Goal: Transaction & Acquisition: Purchase product/service

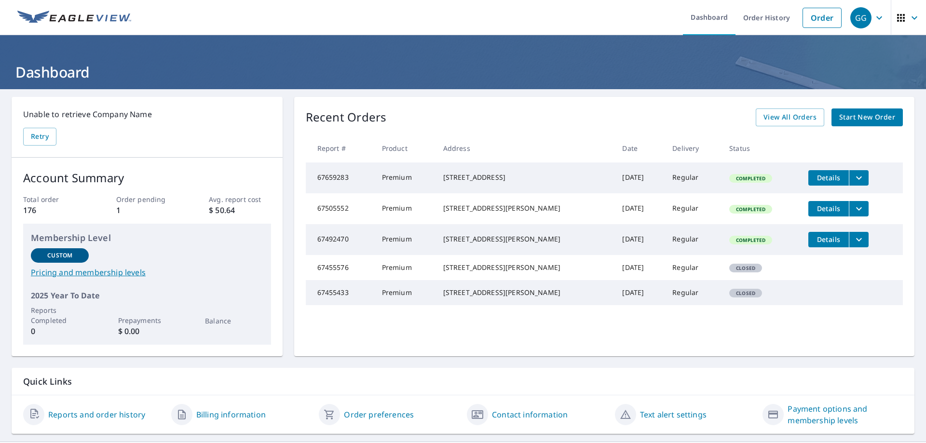
click at [864, 115] on span "Start New Order" at bounding box center [867, 117] width 56 height 12
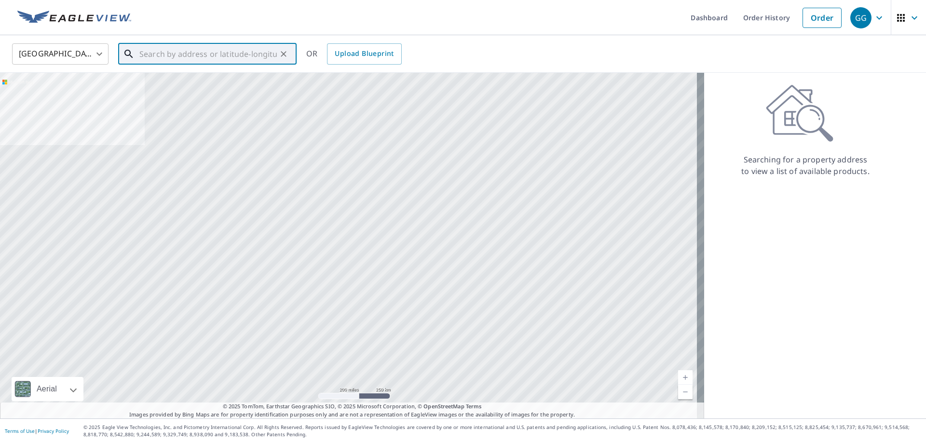
click at [157, 57] on input "text" at bounding box center [207, 54] width 137 height 27
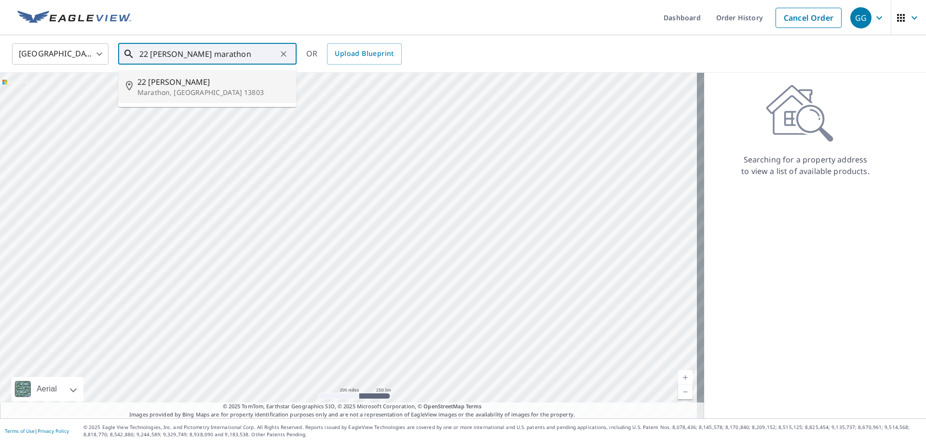
click at [156, 91] on p "Marathon, [GEOGRAPHIC_DATA] 13803" at bounding box center [212, 93] width 151 height 10
type input "[STREET_ADDRESS]"
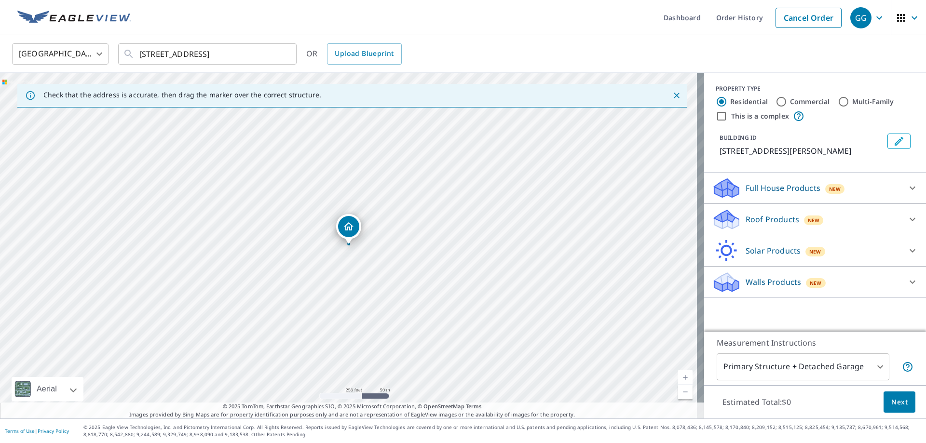
click at [678, 377] on link "Current Level 17, Zoom In" at bounding box center [685, 377] width 14 height 14
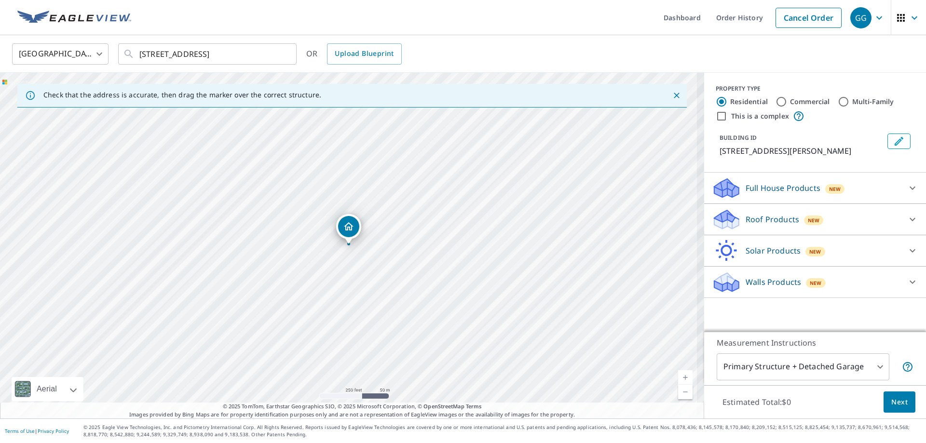
click at [678, 377] on link "Current Level 17.81378119121704, Zoom In" at bounding box center [685, 377] width 14 height 14
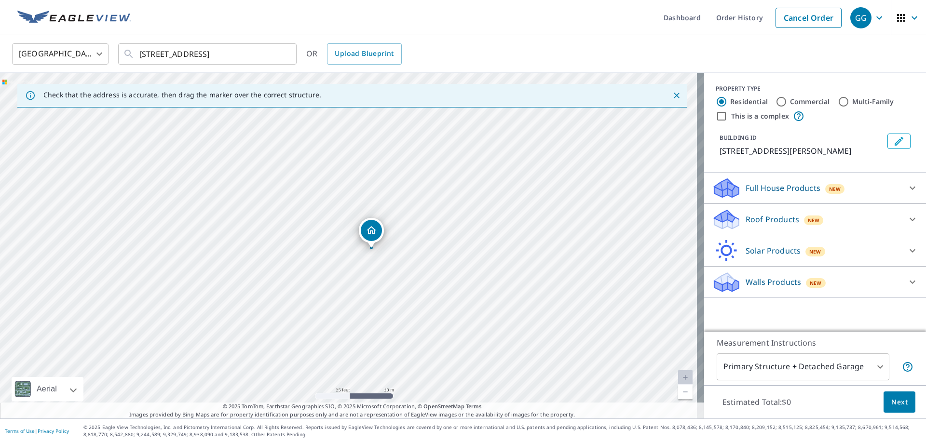
drag, startPoint x: 519, startPoint y: 353, endPoint x: 542, endPoint y: 357, distance: 23.0
click at [542, 357] on div "[STREET_ADDRESS]" at bounding box center [352, 246] width 704 height 346
drag, startPoint x: 291, startPoint y: 228, endPoint x: 225, endPoint y: 238, distance: 67.3
click at [225, 238] on div "[STREET_ADDRESS]" at bounding box center [352, 246] width 704 height 346
click at [776, 223] on p "Roof Products" at bounding box center [773, 220] width 54 height 12
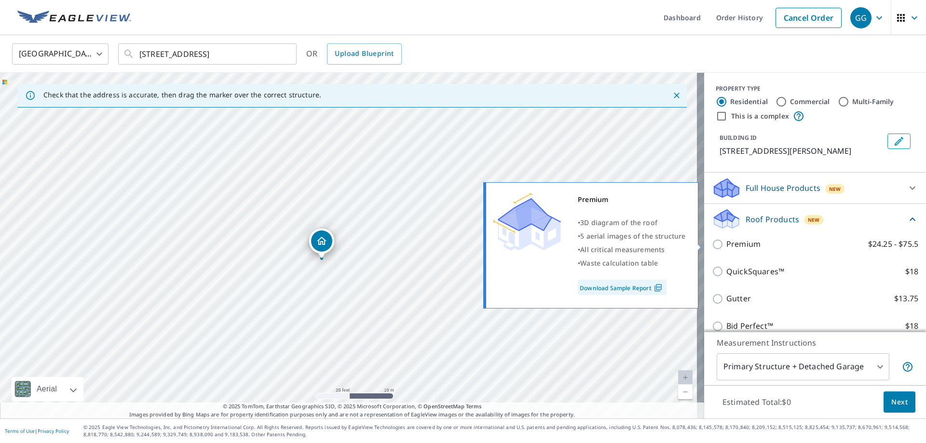
click at [715, 245] on input "Premium $24.25 - $75.5" at bounding box center [719, 245] width 14 height 12
checkbox input "true"
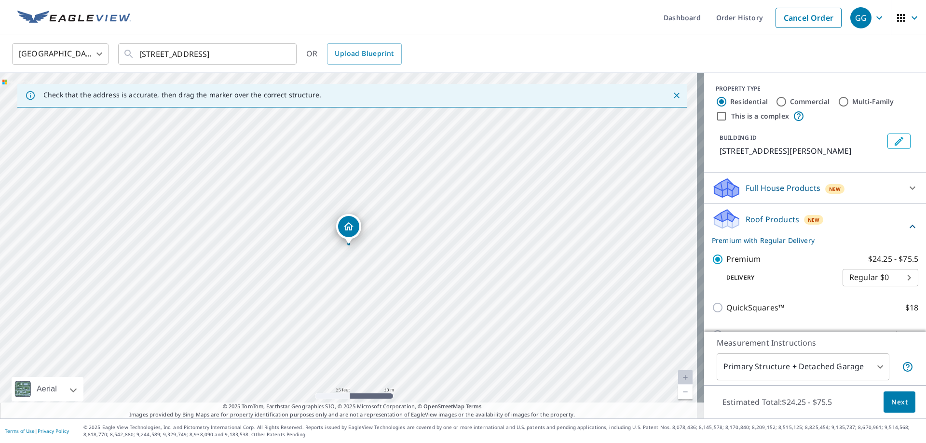
click at [884, 405] on button "Next" at bounding box center [900, 403] width 32 height 22
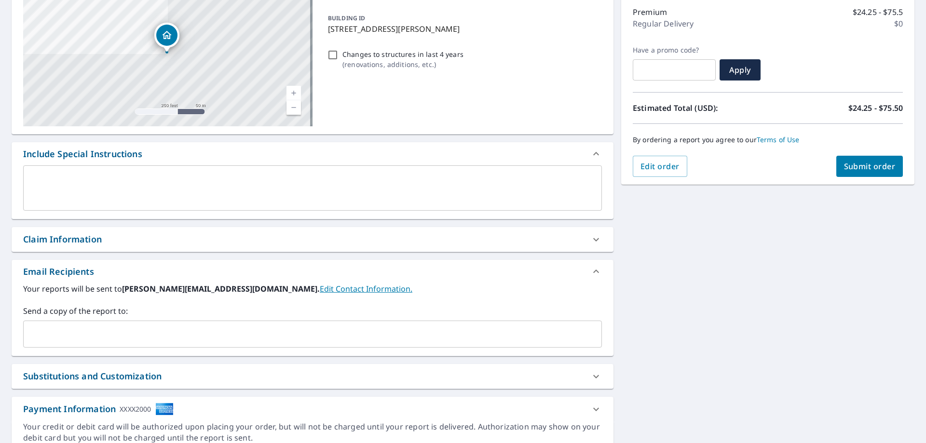
scroll to position [164, 0]
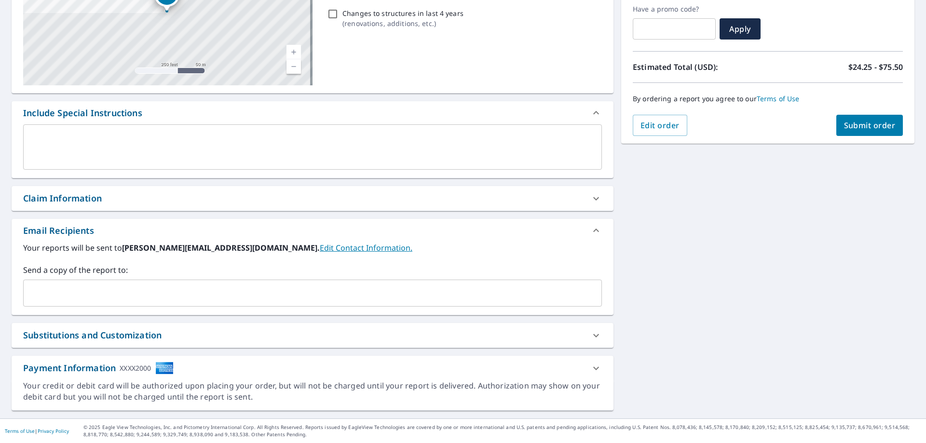
click at [76, 303] on div "​" at bounding box center [312, 293] width 579 height 27
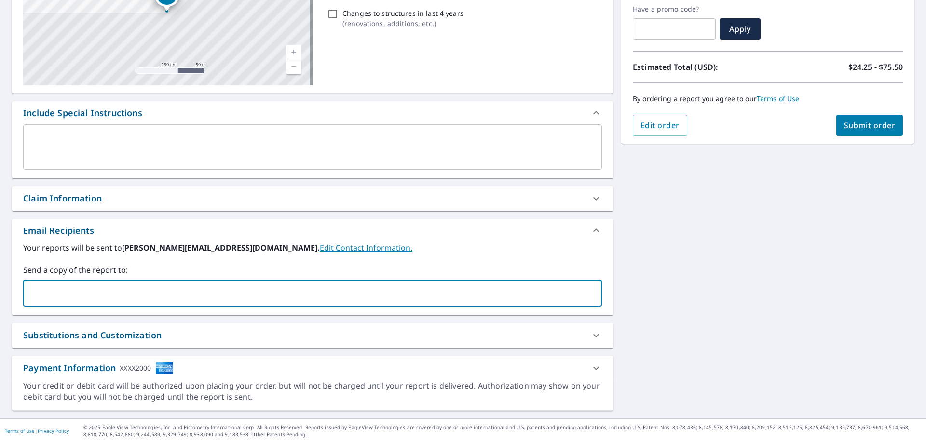
click at [72, 303] on div "​" at bounding box center [312, 293] width 579 height 27
type input "[PERSON_NAME][EMAIL_ADDRESS][DOMAIN_NAME]"
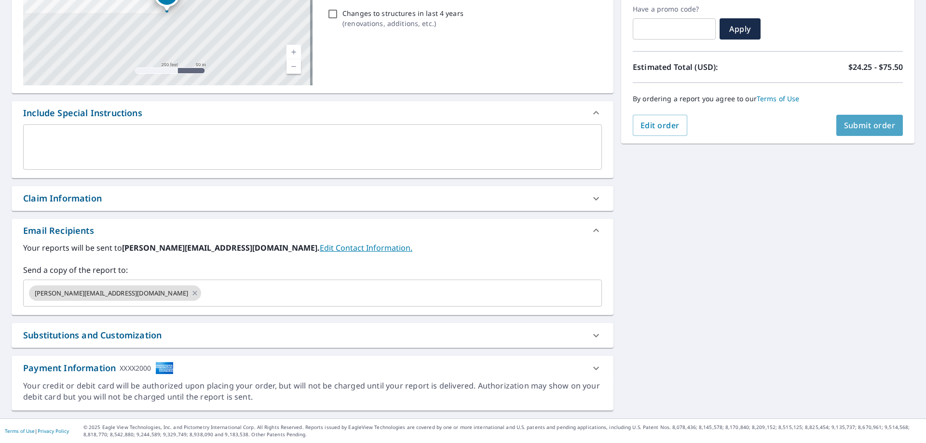
click at [856, 125] on span "Submit order" at bounding box center [870, 125] width 52 height 11
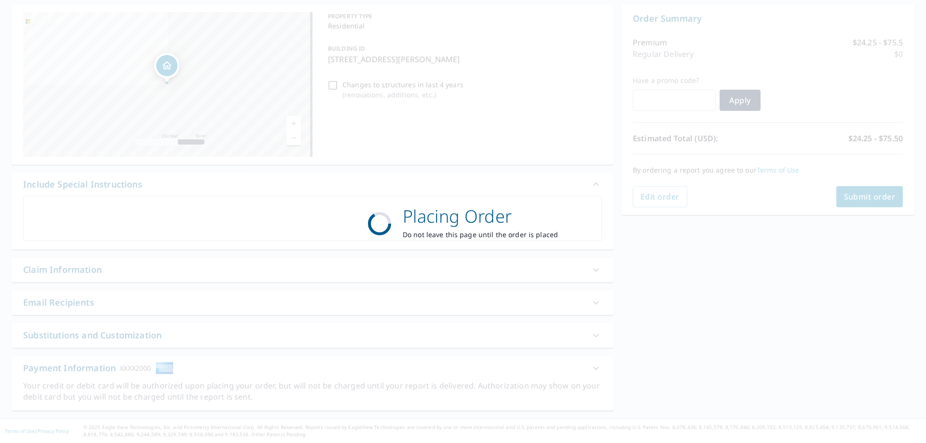
scroll to position [93, 0]
